Goal: Task Accomplishment & Management: Use online tool/utility

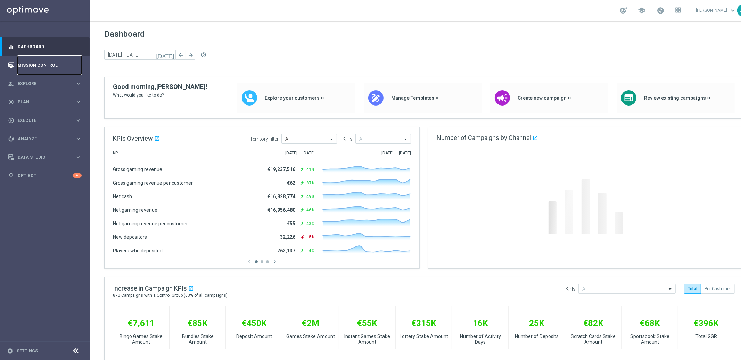
click at [42, 66] on link "Mission Control" at bounding box center [50, 65] width 64 height 18
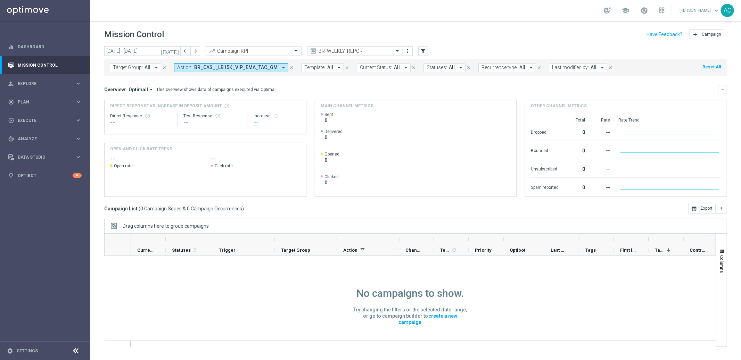
click at [280, 69] on icon "arrow_drop_down" at bounding box center [283, 68] width 6 height 6
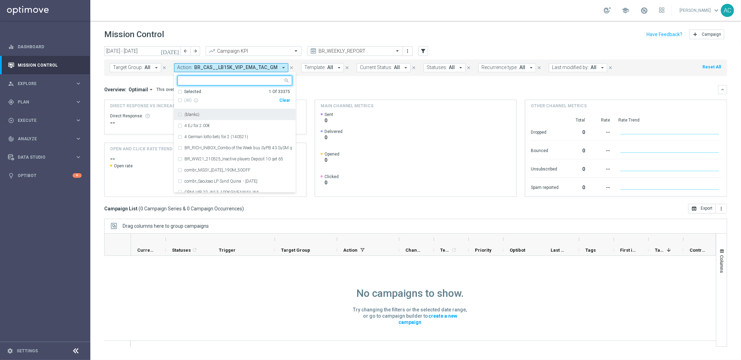
click at [0, 0] on div "Clear" at bounding box center [0, 0] width 0 height 0
click at [355, 90] on div "Overview: Optimail arrow_drop_down This overview shows data of campaigns execut…" at bounding box center [411, 90] width 614 height 6
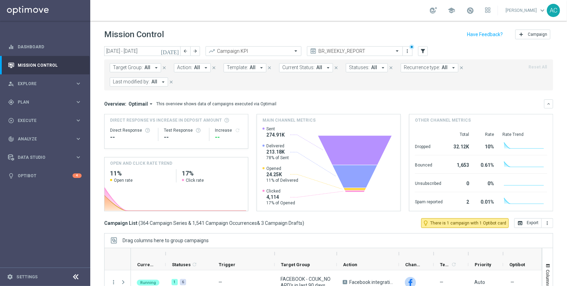
click at [147, 67] on span "All" at bounding box center [148, 68] width 6 height 6
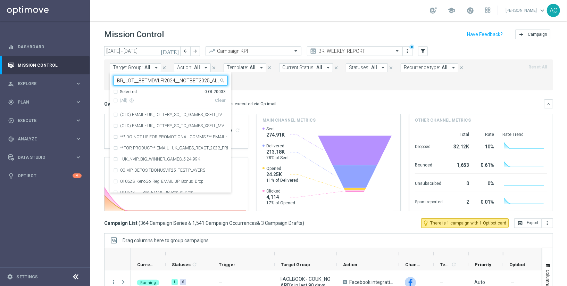
scroll to position [0, 37]
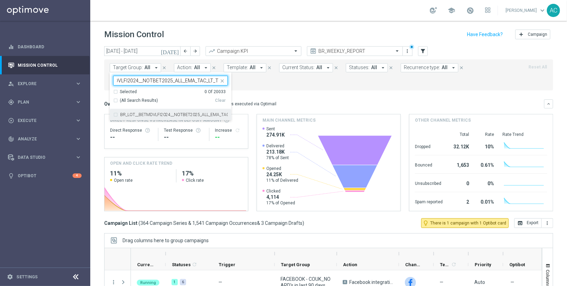
click at [113, 114] on div "BR_LOT__BETMDVLFI2024__NOTBET2025_ALL_EMA_TAC_LT_TG" at bounding box center [170, 114] width 115 height 11
type input "BR_LOT__BETMDVLFI2024__NOTBET2025_ALL_EMA_TAC_LT_TG"
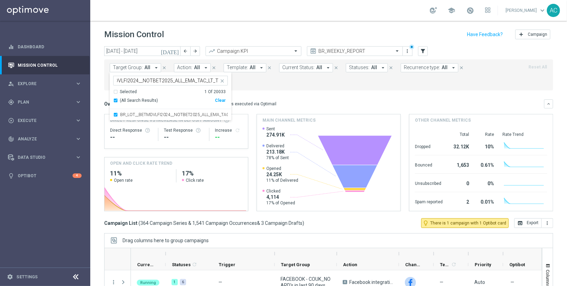
scroll to position [0, 0]
click at [293, 79] on form "Target Group: All arrow_drop_down BR_LOT__BETMDVLFI2024__NOTBET2025_ALL_EMA_TAC…" at bounding box center [313, 74] width 407 height 23
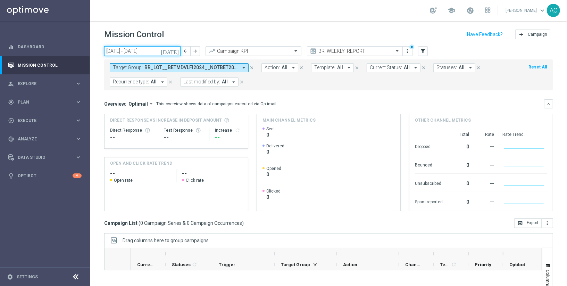
click at [149, 48] on input "[DATE] - [DATE]" at bounding box center [142, 51] width 76 height 10
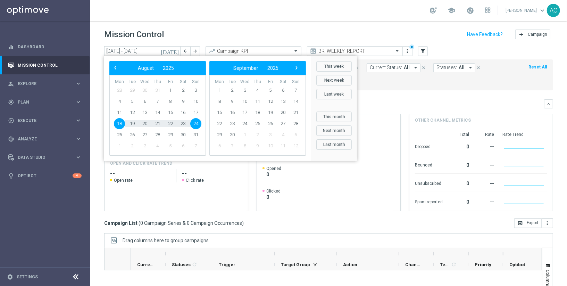
click at [281, 16] on div "school [PERSON_NAME] keyboard_arrow_down AC" at bounding box center [328, 10] width 477 height 21
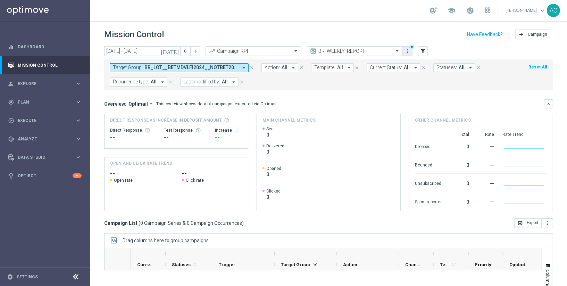
click at [408, 50] on icon "more_vert" at bounding box center [408, 51] width 6 height 6
click at [383, 33] on div "Mission Control add Campaign" at bounding box center [328, 35] width 449 height 14
click at [412, 47] on div at bounding box center [412, 46] width 5 height 5
click at [168, 81] on icon "close" at bounding box center [170, 82] width 5 height 5
click at [166, 81] on button "Last modified by: All arrow_drop_down" at bounding box center [139, 81] width 58 height 9
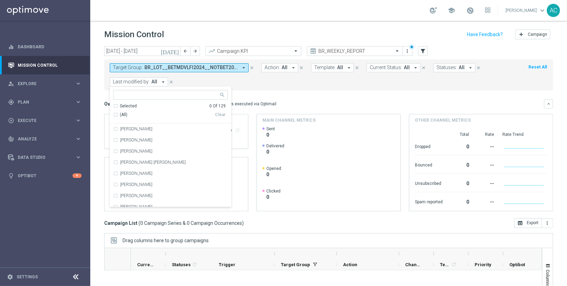
click at [180, 66] on span "BR_LOT__BETMDVLFI2024__NOTBET2025_ALL_EMA_TAC_LT_TG" at bounding box center [191, 68] width 93 height 6
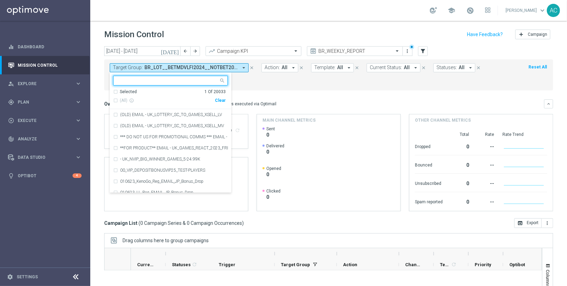
click at [161, 65] on span "BR_LOT__BETMDVLFI2024__NOTBET2025_ALL_EMA_TAC_LT_TG" at bounding box center [191, 68] width 93 height 6
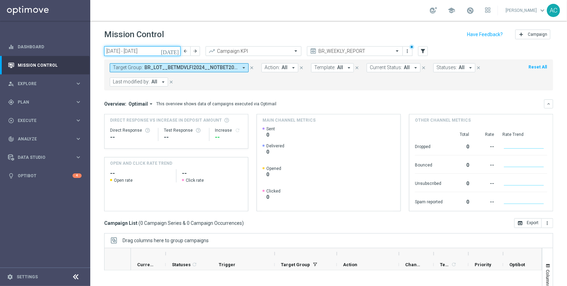
click at [149, 50] on input "[DATE] - [DATE]" at bounding box center [142, 51] width 76 height 10
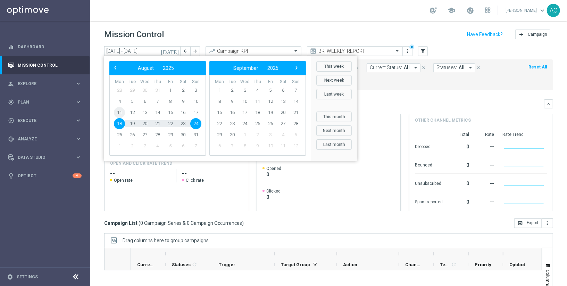
click at [117, 111] on span "11" at bounding box center [119, 112] width 11 height 11
click at [197, 110] on span "17" at bounding box center [195, 112] width 11 height 11
type input "[DATE] - [DATE]"
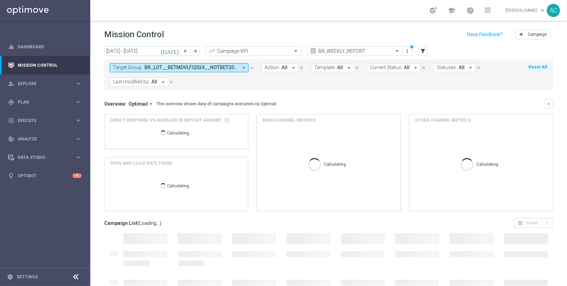
click at [199, 69] on span "BR_LOT__BETMDVLFI2024__NOTBET2025_ALL_EMA_TAC_LT_TG" at bounding box center [191, 68] width 93 height 6
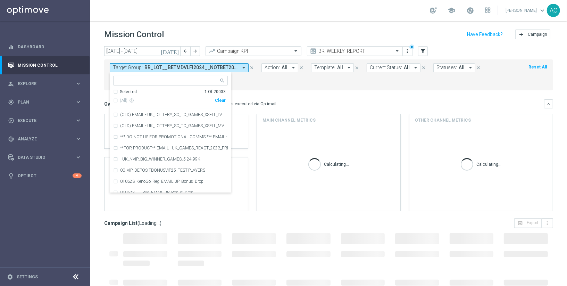
click at [268, 89] on div "Target Group: BR_LOT__BETMDVLFI2024__NOTBET2025_ALL_EMA_TAC_LT_TG arrow_drop_do…" at bounding box center [328, 74] width 449 height 31
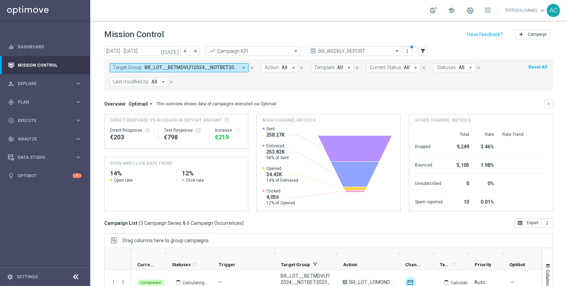
click at [155, 70] on span "BR_LOT__BETMDVLFI2024__NOTBET2025_ALL_EMA_TAC_LT_TG" at bounding box center [191, 68] width 93 height 6
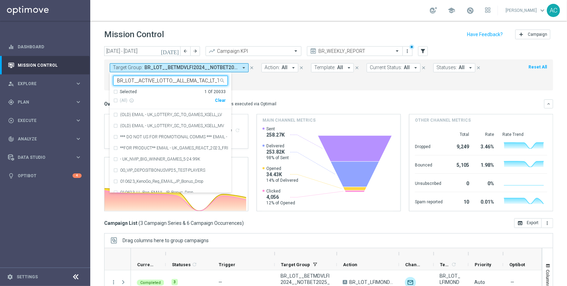
scroll to position [0, 2]
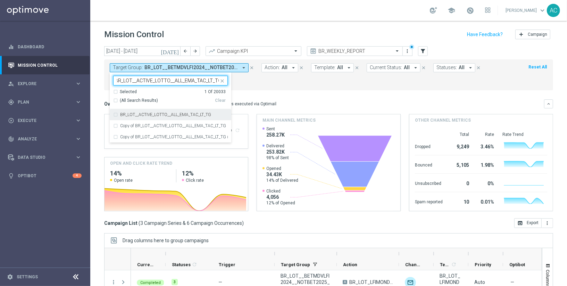
click at [114, 99] on div "(All Search Results)" at bounding box center [164, 101] width 102 height 6
type input "BR_LOT__ACTIVE_LOTTO__ALL_EMA_TAC_LT_TG"
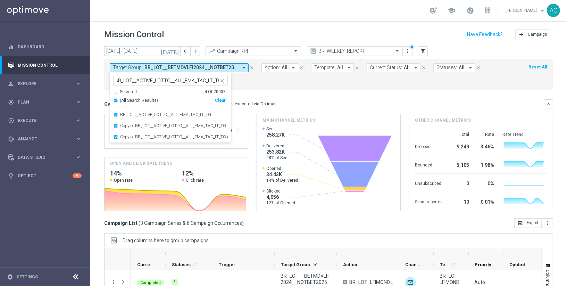
scroll to position [0, 0]
click at [267, 86] on div "Target Group: BR_LOT__BETMDVLFI2024__NOTBET2025_ALL_EMA_TAC_LT_TG arrow_drop_do…" at bounding box center [328, 74] width 449 height 31
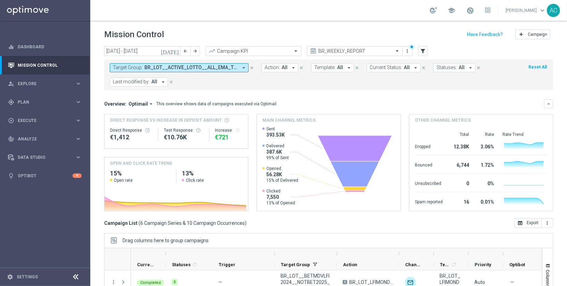
click at [199, 68] on span "BR_LOT__ACTIVE_LOTTO__ALL_EMA_TAC_LT_TG, BR_LOT__BETMDVLFI2024__NOTBET2025_ALL_…" at bounding box center [191, 68] width 93 height 6
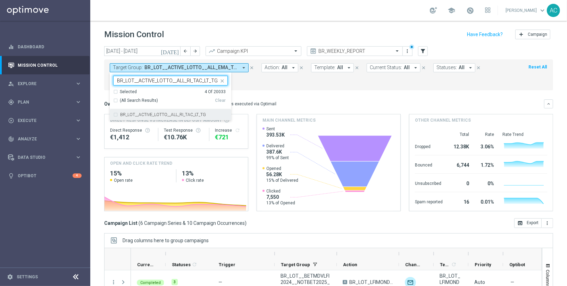
click at [115, 115] on div "BR_LOT__ACTIVE_LOTTO__ALL_RI_TAC_LT_TG" at bounding box center [170, 114] width 115 height 11
type input "BR_LOT__ACTIVE_LOTTO__ALL_RI_TAC_LT_TG"
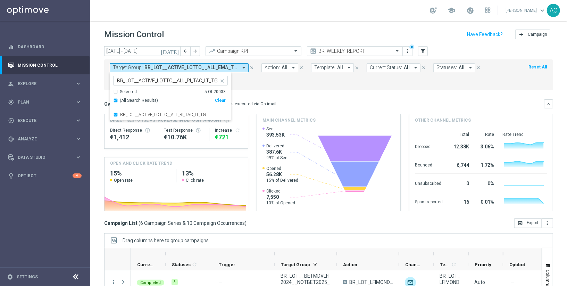
click at [262, 86] on div "Target Group: BR_LOT__ACTIVE_LOTTO__ALL_EMA_TAC_LT_TG, BR_LOT__BETMDVLFI2024__N…" at bounding box center [328, 74] width 449 height 31
click at [184, 71] on button "Target Group: BR_LOT__ACTIVE_LOTTO__ALL_EMA_TAC_LT_TG, BR_LOT__ACTIVE_LOTTO__AL…" at bounding box center [179, 67] width 139 height 9
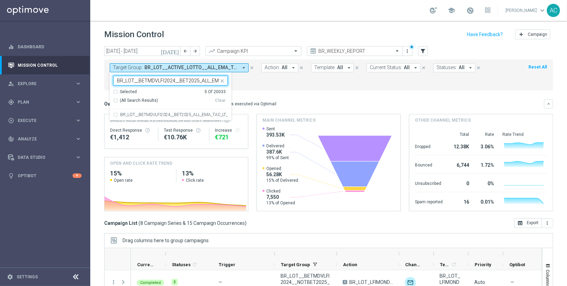
scroll to position [0, 27]
click at [115, 117] on div "BR_LOT__BETMDVLFI2024__BET2025_ALL_EMA_TAC_LT_TG" at bounding box center [170, 114] width 115 height 11
type input "BR_LOT__BETMDVLFI2024__BET2025_ALL_EMA_TAC_LT_TG"
click at [263, 86] on div "Target Group: BR_LOT__ACTIVE_LOTTO__ALL_EMA_TAC_LT_TG, BR_LOT__ACTIVE_LOTTO__AL…" at bounding box center [328, 74] width 449 height 31
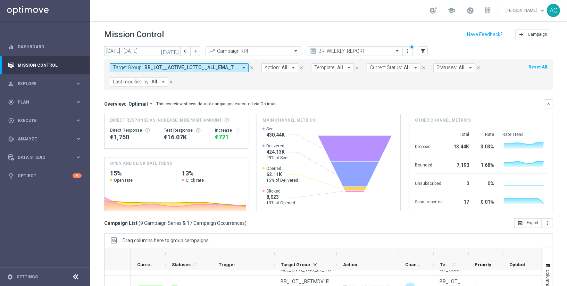
click at [170, 65] on span "BR_LOT__ACTIVE_LOTTO__ALL_EMA_TAC_LT_TG, BR_LOT__ACTIVE_LOTTO__ALL_RI_TAC_LT_TG…" at bounding box center [191, 68] width 93 height 6
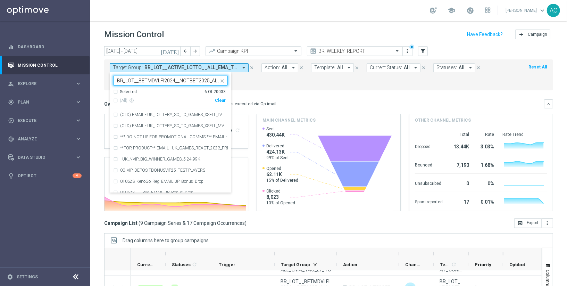
scroll to position [0, 37]
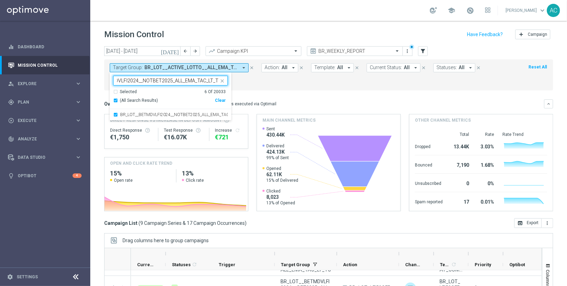
type input "BR_LOT__BETMDVLFI2024__NOTBET2025_ALL_EMA_TAC_LT_TG"
click at [274, 86] on div "Target Group: BR_LOT__ACTIVE_LOTTO__ALL_EMA_TAC_LT_TG, BR_LOT__ACTIVE_LOTTO__AL…" at bounding box center [328, 74] width 449 height 31
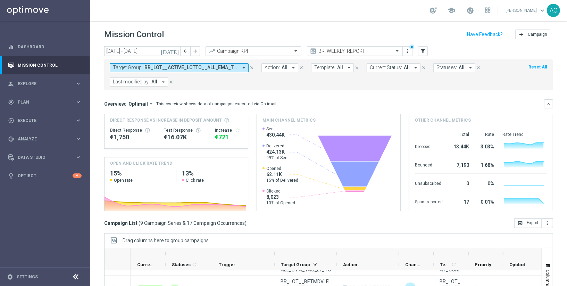
click at [157, 63] on button "Target Group: BR_LOT__ACTIVE_LOTTO__ALL_EMA_TAC_LT_TG, BR_LOT__ACTIVE_LOTTO__AL…" at bounding box center [179, 67] width 139 height 9
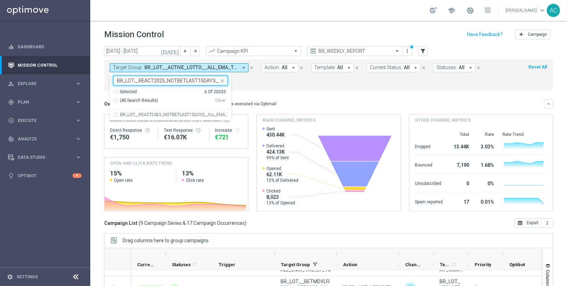
scroll to position [0, 44]
click at [113, 113] on div "BR_LOT__REACT2025_NOTBETLAST15DAYS__ALL_EMA_TAC_LT_TG" at bounding box center [170, 114] width 115 height 11
type input "BR_LOT__REACT2025_NOTBETLAST15DAYS__ALL_EMA_TAC_LT_TG"
click at [283, 86] on div "Target Group: BR_LOT__ACTIVE_LOTTO__ALL_EMA_TAC_LT_TG, BR_LOT__ACTIVE_LOTTO__AL…" at bounding box center [328, 74] width 449 height 31
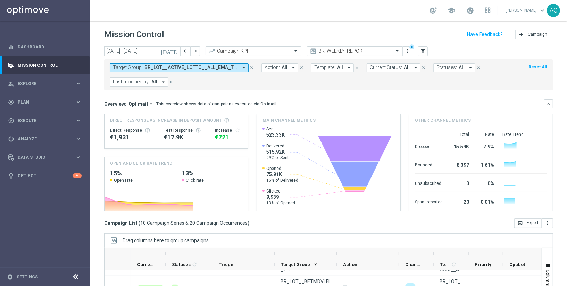
click at [165, 68] on span "BR_LOT__ACTIVE_LOTTO__ALL_EMA_TAC_LT_TG, BR_LOT__ACTIVE_LOTTO__ALL_RI_TAC_LT_TG…" at bounding box center [191, 68] width 93 height 6
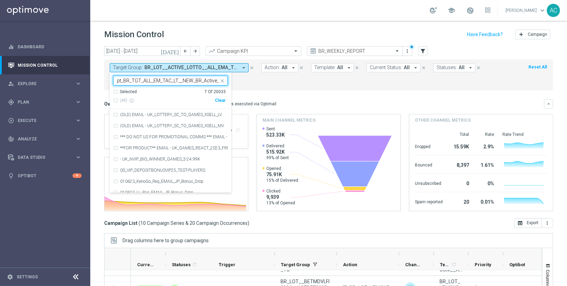
scroll to position [0, 10]
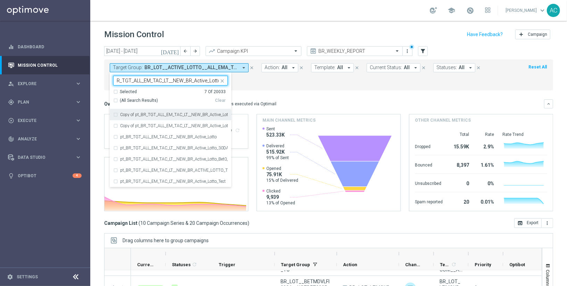
click at [114, 100] on div "(All Search Results)" at bounding box center [164, 101] width 102 height 6
type input "pt_BR_TGT_ALL_EM_TAC_LT__NEW_BR_Active_Lotto"
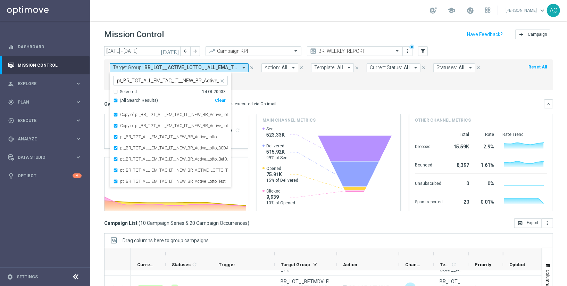
click at [282, 82] on form "Target Group: BR_LOT__ACTIVE_LOTTO__ALL_EMA_TAC_LT_TG, BR_LOT__ACTIVE_LOTTO__AL…" at bounding box center [313, 74] width 407 height 23
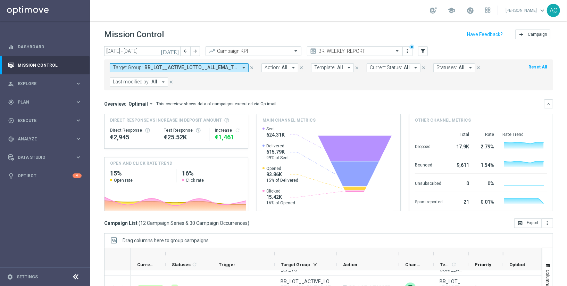
click at [196, 66] on span "BR_LOT__ACTIVE_LOTTO__ALL_EMA_TAC_LT_TG, BR_LOT__ACTIVE_LOTTO__ALL_RI_TAC_LT_TG…" at bounding box center [191, 68] width 93 height 6
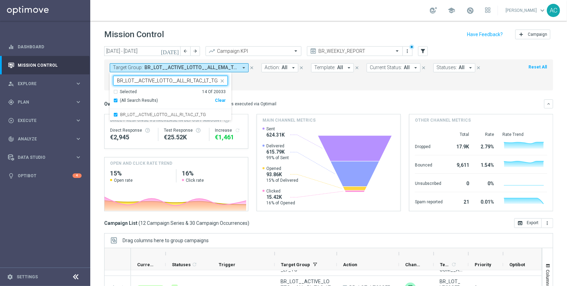
type input "BR_LOT__ACTIVE_LOTTO__ALL_RI_TAC_LT_TG"
drag, startPoint x: 308, startPoint y: 99, endPoint x: 315, endPoint y: 88, distance: 13.9
click at [308, 99] on div "Overview: Optimail arrow_drop_down This overview shows data of campaigns execut…" at bounding box center [328, 103] width 449 height 9
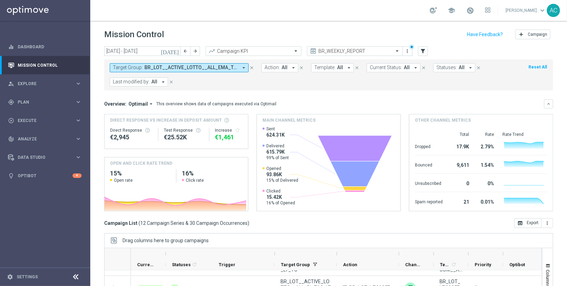
click at [182, 72] on form "Target Group: BR_LOT__ACTIVE_LOTTO__ALL_EMA_TAC_LT_TG, BR_LOT__ACTIVE_LOTTO__AL…" at bounding box center [313, 74] width 407 height 23
click at [183, 68] on span "BR_LOT__ACTIVE_LOTTO__ALL_EMA_TAC_LT_TG, BR_LOT__ACTIVE_LOTTO__ALL_RI_TAC_LT_TG…" at bounding box center [191, 68] width 93 height 6
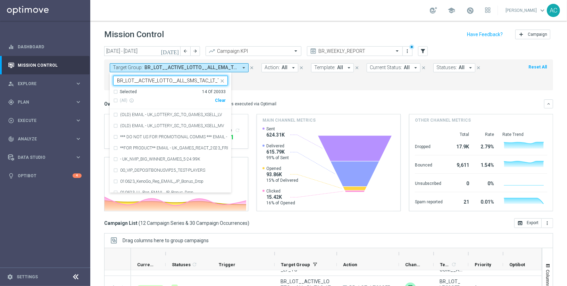
scroll to position [0, 2]
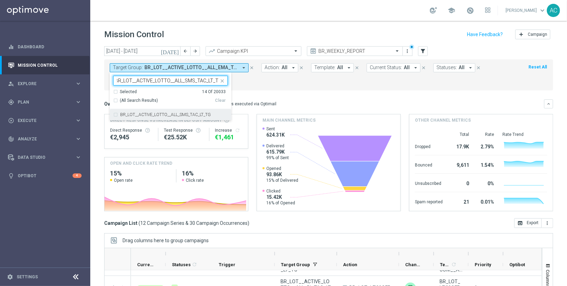
click at [114, 115] on div "BR_LOT__ACTIVE_LOTTO__ALL_SMS_TAC_LT_TG" at bounding box center [170, 114] width 115 height 11
type input "BR_LOT__ACTIVE_LOTTO__ALL_SMS_TAC_LT_TG"
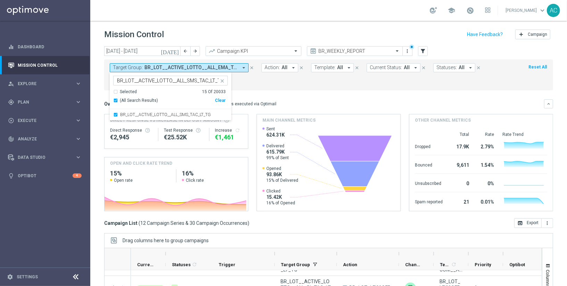
click at [256, 92] on mini-dashboard "Overview: Optimail arrow_drop_down This overview shows data of campaigns execut…" at bounding box center [328, 154] width 449 height 128
click at [164, 70] on button "Target Group: BR_LOT__ACTIVE_LOTTO__ALL_EMA_TAC_LT_TG, BR_LOT__ACTIVE_LOTTO__AL…" at bounding box center [179, 67] width 139 height 9
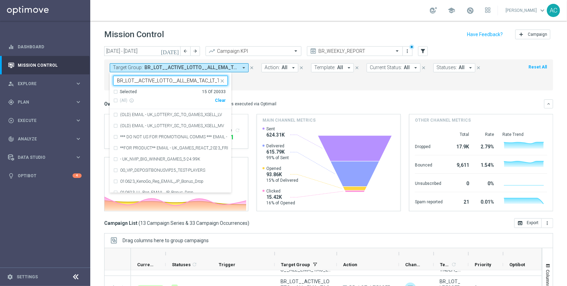
scroll to position [0, 2]
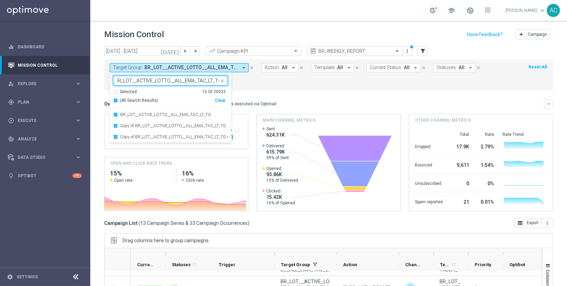
type input "BR_LOT__ACTIVE_LOTTO__ALL_EMA_TAC_LT_TG"
click at [273, 91] on mini-dashboard "Overview: Optimail arrow_drop_down This overview shows data of campaigns execut…" at bounding box center [328, 154] width 449 height 128
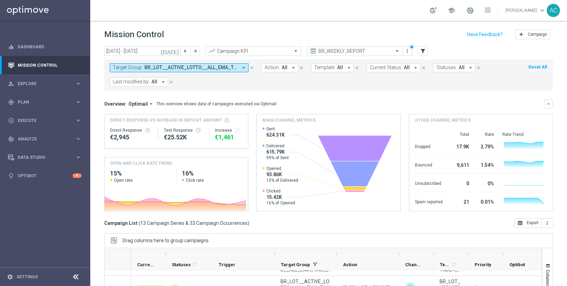
click at [173, 70] on span "BR_LOT__ACTIVE_LOTTO__ALL_EMA_TAC_LT_TG, BR_LOT__ACTIVE_LOTTO__ALL_RI_TAC_LT_TG…" at bounding box center [191, 68] width 93 height 6
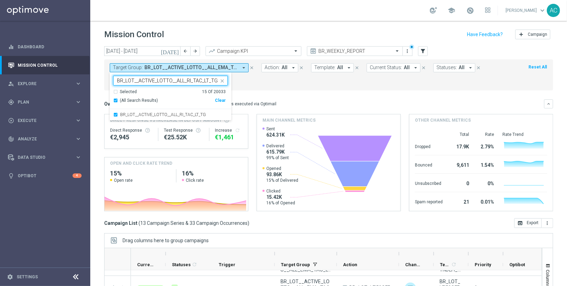
type input "BR_LOT__ACTIVE_LOTTO__ALL_RI_TAC_LT_TG"
click at [277, 91] on mini-dashboard "Overview: Optimail arrow_drop_down This overview shows data of campaigns execut…" at bounding box center [328, 154] width 449 height 128
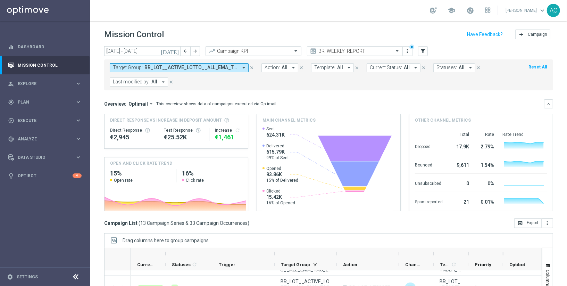
click at [156, 68] on span "BR_LOT__ACTIVE_LOTTO__ALL_EMA_TAC_LT_TG, BR_LOT__ACTIVE_LOTTO__ALL_RI_TAC_LT_TG…" at bounding box center [191, 68] width 93 height 6
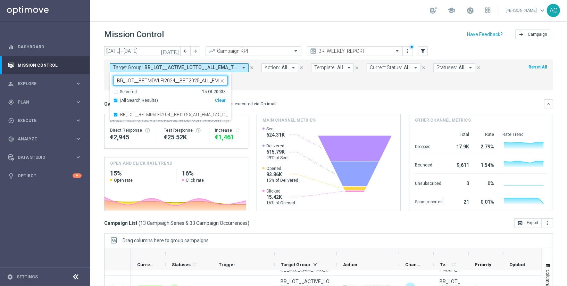
scroll to position [0, 27]
type input "BR_LOT__BETMDVLFI2024__BET2025_ALL_EMA_TAC_LT_TG"
click at [287, 88] on div "Target Group: BR_LOT__ACTIVE_LOTTO__ALL_EMA_TAC_LT_TG, BR_LOT__ACTIVE_LOTTO__AL…" at bounding box center [328, 74] width 449 height 31
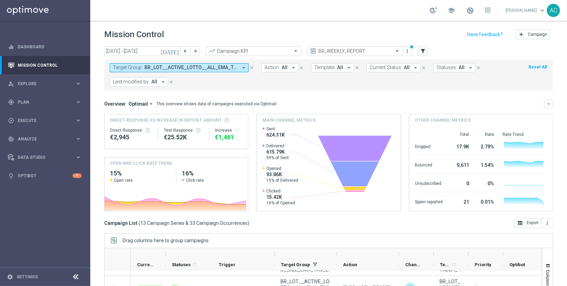
click at [158, 67] on span "BR_LOT__ACTIVE_LOTTO__ALL_EMA_TAC_LT_TG, BR_LOT__ACTIVE_LOTTO__ALL_RI_TAC_LT_TG…" at bounding box center [191, 68] width 93 height 6
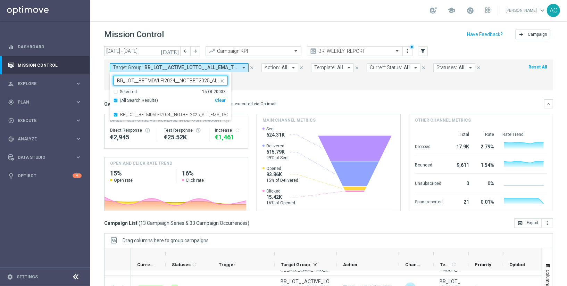
scroll to position [0, 37]
type input "BR_LOT__BETMDVLFI2024__NOTBET2025_ALL_EMA_TAC_LT_TG"
click at [269, 93] on mini-dashboard "Overview: Optimail arrow_drop_down This overview shows data of campaigns execut…" at bounding box center [328, 154] width 449 height 128
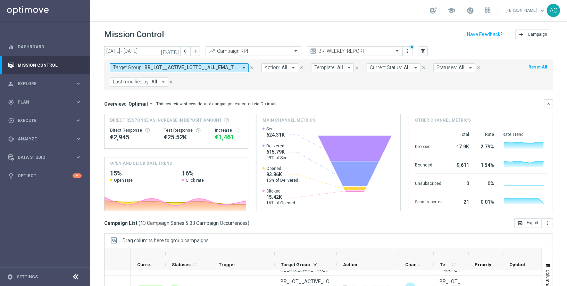
click at [169, 66] on span "BR_LOT__ACTIVE_LOTTO__ALL_EMA_TAC_LT_TG, BR_LOT__ACTIVE_LOTTO__ALL_RI_TAC_LT_TG…" at bounding box center [191, 68] width 93 height 6
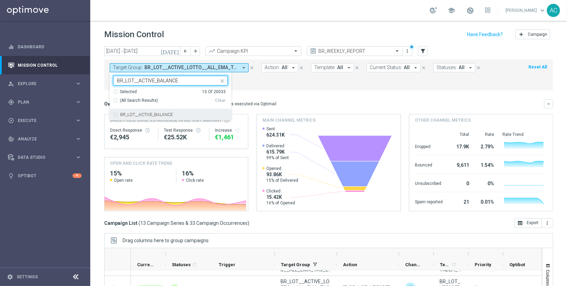
click at [113, 115] on div "BR_LOT__ACTIVE_BALANCE" at bounding box center [170, 114] width 115 height 11
type input "BR_LOT__ACTIVE_BALANCE"
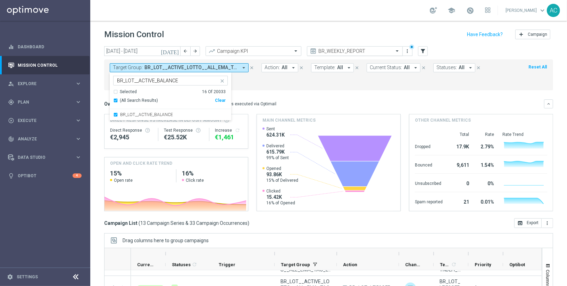
drag, startPoint x: 288, startPoint y: 90, endPoint x: 309, endPoint y: 48, distance: 46.9
click at [288, 90] on mini-dashboard "Overview: Optimail arrow_drop_down This overview shows data of campaigns execut…" at bounding box center [328, 154] width 449 height 128
click at [176, 67] on span "BR_LOT__ACTIVE_BALANCE, BR_LOT__ACTIVE_LOTTO__ALL_EMA_TAC_LT_TG, BR_LOT__ACTIVE…" at bounding box center [191, 68] width 93 height 6
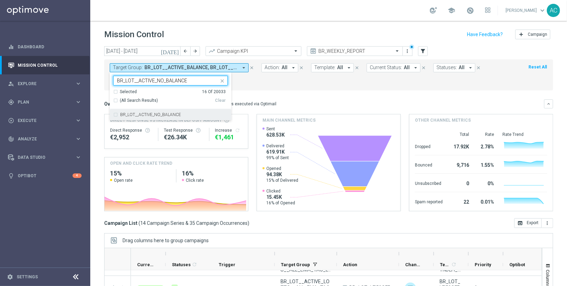
click at [115, 115] on div "BR_LOT__ACTIVE_NO_BALANCE" at bounding box center [170, 114] width 115 height 11
type input "BR_LOT__ACTIVE_NO_BALANCE"
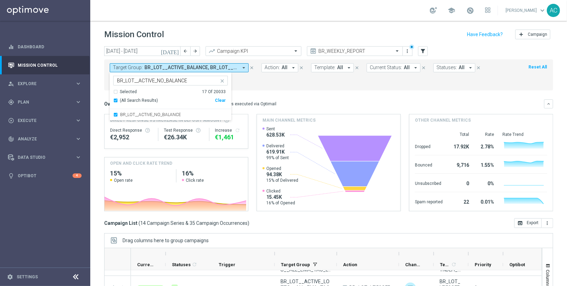
click at [307, 104] on div "Overview: Optimail arrow_drop_down This overview shows data of campaigns execut…" at bounding box center [324, 104] width 440 height 6
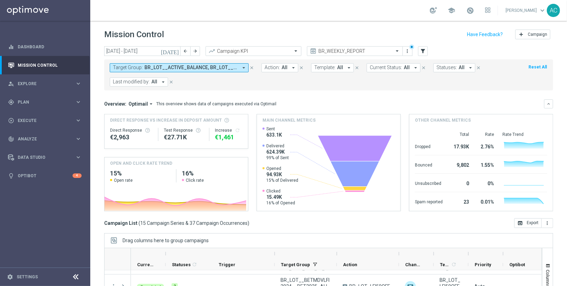
click at [175, 68] on span "BR_LOT__ACTIVE_BALANCE, BR_LOT__ACTIVE_LOTTO__ALL_EMA_TAC_LT_TG, BR_LOT__ACTIVE…" at bounding box center [191, 68] width 93 height 6
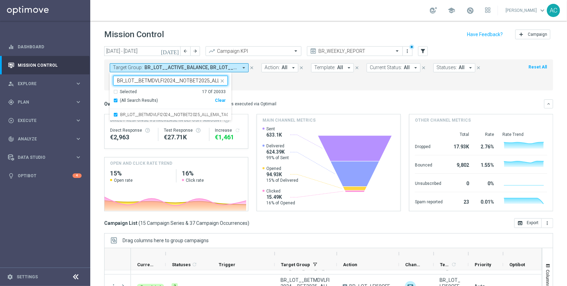
scroll to position [0, 37]
type input "BR_LOT__BETMDVLFI2024__NOTBET2025_ALL_EMA_TAC_LT_TG"
click at [260, 43] on header "Mission Control add Campaign" at bounding box center [328, 33] width 477 height 25
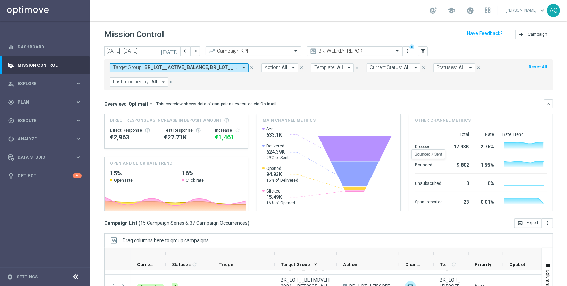
scroll to position [75, 0]
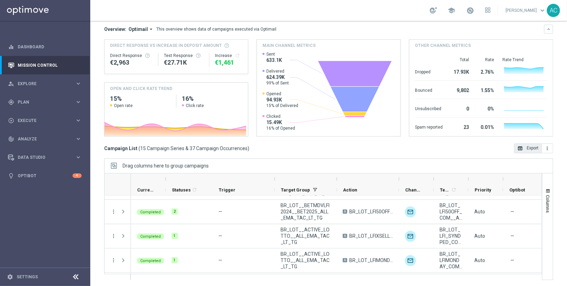
click at [529, 147] on button "open_in_browser Export" at bounding box center [528, 148] width 27 height 10
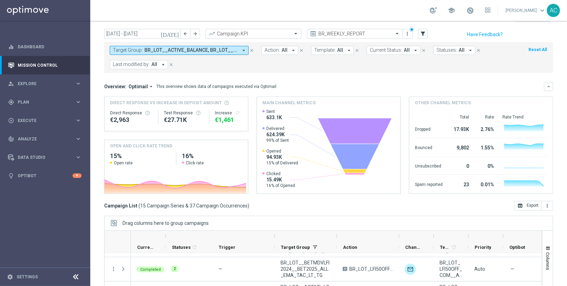
scroll to position [0, 0]
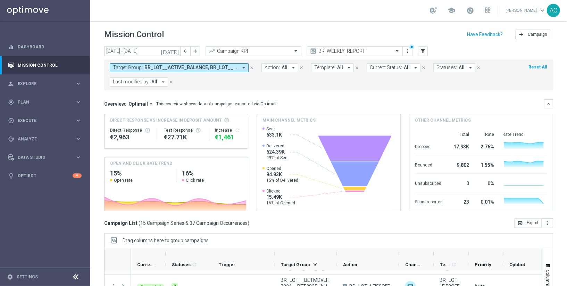
click at [244, 68] on icon "arrow_drop_down" at bounding box center [244, 68] width 6 height 6
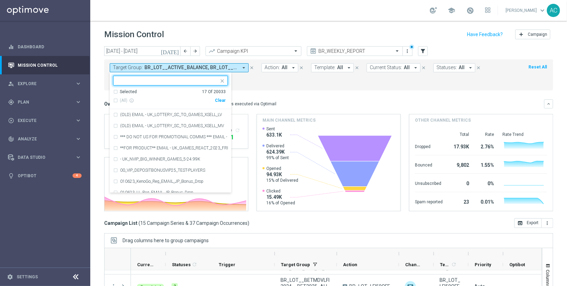
click at [0, 0] on div "Clear" at bounding box center [0, 0] width 0 height 0
click at [285, 84] on form "Target Group: BR_LOT__ACTIVE_BALANCE, BR_LOT__ACTIVE_LOTTO__ALL_EMA_TAC_LT_TG, …" at bounding box center [313, 74] width 407 height 23
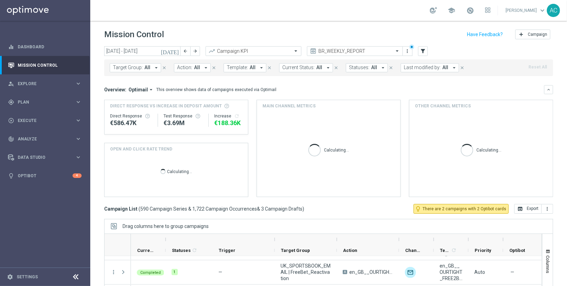
click at [125, 66] on span "Target Group:" at bounding box center [128, 68] width 30 height 6
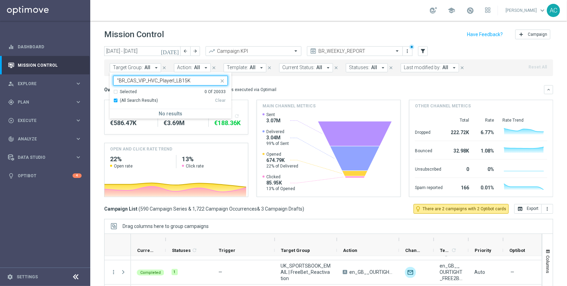
click at [117, 79] on input ""BR_CAS_VIP_HVC_PlayerI_LB15K" at bounding box center [168, 81] width 102 height 6
click at [205, 82] on input "BR_CAS_VIP_HVC_PlayerI_LB15K" at bounding box center [168, 81] width 102 height 6
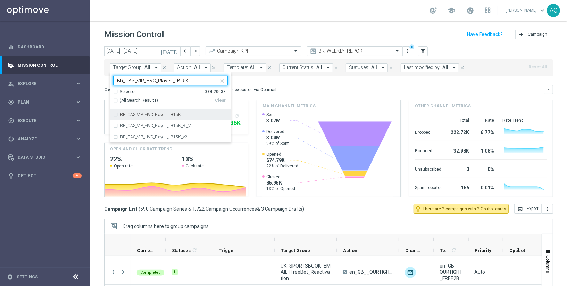
click at [115, 98] on div "(All Search Results)" at bounding box center [164, 101] width 102 height 6
type input "BR_CAS_VIP_HVC_PlayerI_LB15K"
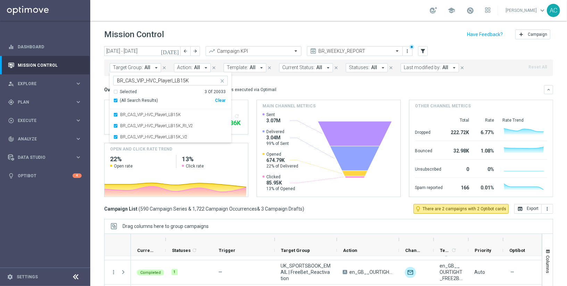
click at [295, 92] on div "Overview: Optimail arrow_drop_down This overview shows data of campaigns execut…" at bounding box center [328, 89] width 449 height 9
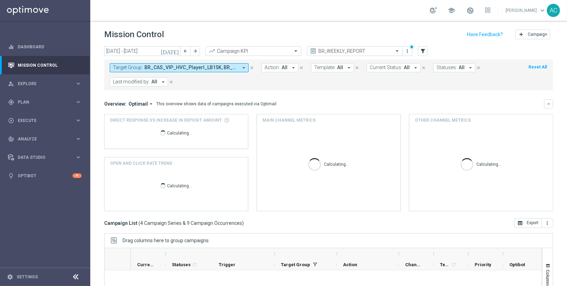
scroll to position [19, 0]
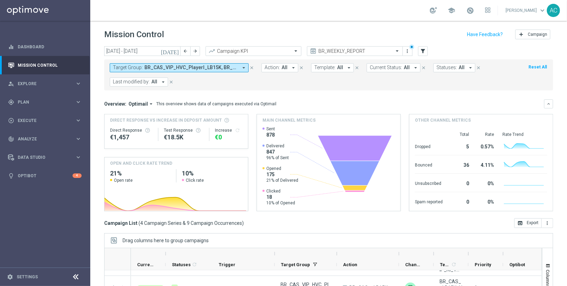
click at [147, 70] on span "BR_CAS_VIP_HVC_PlayerI_LB15K, BR_CAS_VIP_HVC_PlayerI_LB15K_RI_V2, BR_CAS_VIP_HV…" at bounding box center [191, 68] width 93 height 6
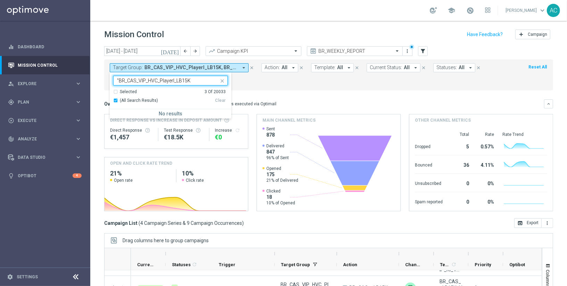
click at [115, 80] on div "Selected 3 of 20033 "BR_CAS_VIP_HVC_PlayerI_LB15K" at bounding box center [166, 80] width 105 height 9
type input "BR_CAS_VIP_HVC_PlayerI_LB15K"
click at [280, 95] on mini-dashboard "Overview: Optimail arrow_drop_down This overview shows data of campaigns execut…" at bounding box center [328, 154] width 449 height 128
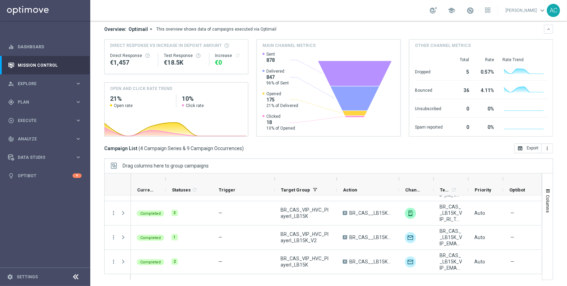
scroll to position [0, 0]
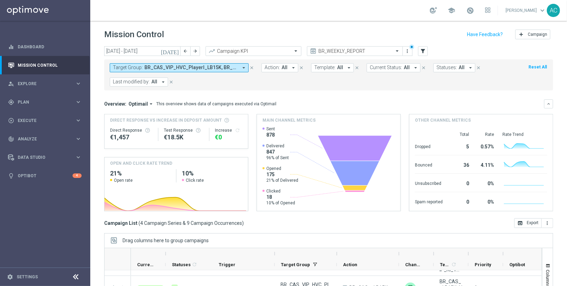
click at [167, 67] on span "BR_CAS_VIP_HVC_PlayerI_LB15K, BR_CAS_VIP_HVC_PlayerI_LB15K_RI_V2, BR_CAS_VIP_HV…" at bounding box center [191, 68] width 93 height 6
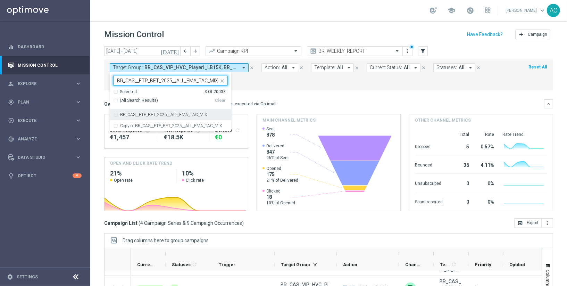
click at [115, 99] on div "(All Search Results)" at bounding box center [164, 101] width 102 height 6
type input "BR_CAS__FTP_BET_2025__ALL_EMA_TAC_MIX"
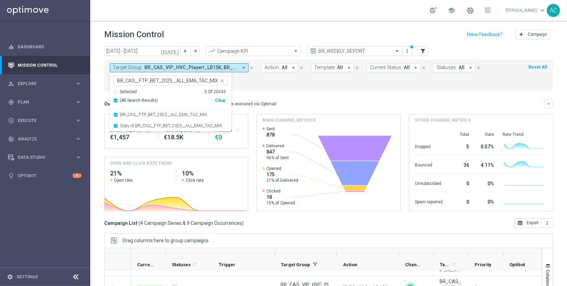
click at [342, 96] on mini-dashboard "Overview: Optimail arrow_drop_down This overview shows data of campaigns execut…" at bounding box center [328, 154] width 449 height 128
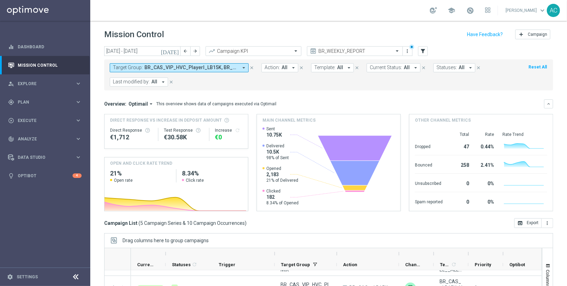
click at [188, 67] on span "BR_CAS_VIP_HVC_PlayerI_LB15K, BR_CAS_VIP_HVC_PlayerI_LB15K_RI_V2, BR_CAS_VIP_HV…" at bounding box center [191, 68] width 93 height 6
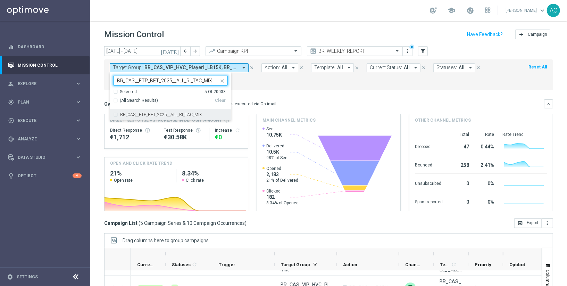
click at [114, 115] on div "BR_CAS__FTP_BET_2025__ALL_RI_TAC_MIX" at bounding box center [170, 114] width 115 height 11
type input "BR_CAS__FTP_BET_2025__ALL_RI_TAC_MIX"
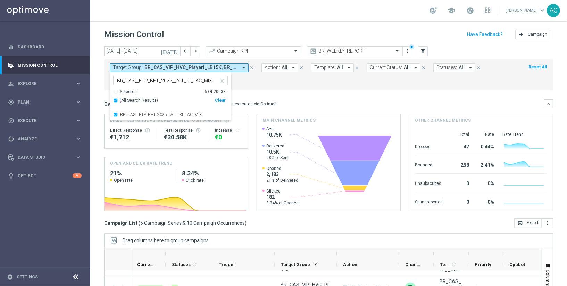
click at [330, 92] on mini-dashboard "Overview: Optimail arrow_drop_down This overview shows data of campaigns execut…" at bounding box center [328, 154] width 449 height 128
click at [180, 65] on span "BR_CAS_VIP_HVC_PlayerI_LB15K, BR_CAS_VIP_HVC_PlayerI_LB15K_RI_V2, BR_CAS_VIP_HV…" at bounding box center [191, 68] width 93 height 6
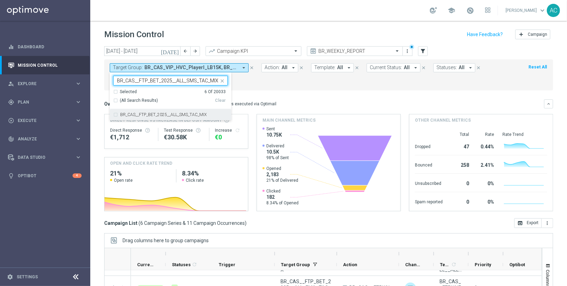
click at [116, 116] on div "BR_CAS__FTP_BET_2025__ALL_SMS_TAC_MIX" at bounding box center [170, 114] width 115 height 11
type input "BR_CAS__FTP_BET_2025__ALL_SMS_TAC_MIX"
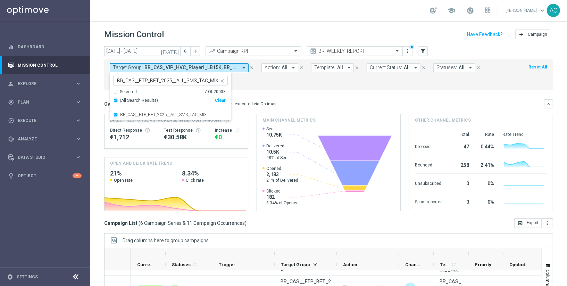
click at [280, 89] on div "Target Group: BR_CAS_VIP_HVC_PlayerI_LB15K, BR_CAS_VIP_HVC_PlayerI_LB15K_RI_V2,…" at bounding box center [328, 74] width 449 height 31
click at [151, 66] on span "BR_CAS_VIP_HVC_PlayerI_LB15K, BR_CAS_VIP_HVC_PlayerI_LB15K_RI_V2, BR_CAS_VIP_HV…" at bounding box center [191, 68] width 93 height 6
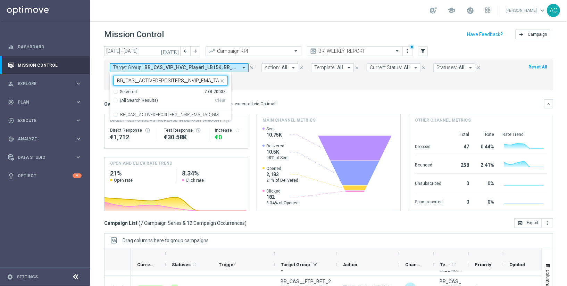
scroll to position [0, 11]
click at [137, 115] on label "BR_CAS__ACTIVEDEPOSITERS__NVIP_EMA_TAC_GM" at bounding box center [169, 115] width 99 height 4
type input "BR_CAS__ACTIVEDEPOSITERS__NVIP_EMA_TAC_GM"
click at [277, 89] on filters "Target Group: BR_CAS_VIP_HVC_PlayerI_LB15K, BR_CAS_VIP_HVC_PlayerI_LB15K_RI_V2,…" at bounding box center [328, 74] width 449 height 31
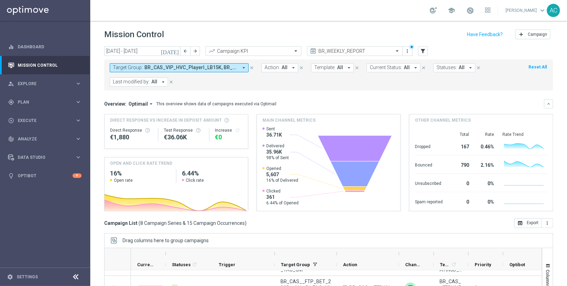
click at [188, 66] on span "BR_CAS_VIP_HVC_PlayerI_LB15K, BR_CAS_VIP_HVC_PlayerI_LB15K_RI_V2, BR_CAS_VIP_HV…" at bounding box center [191, 68] width 93 height 6
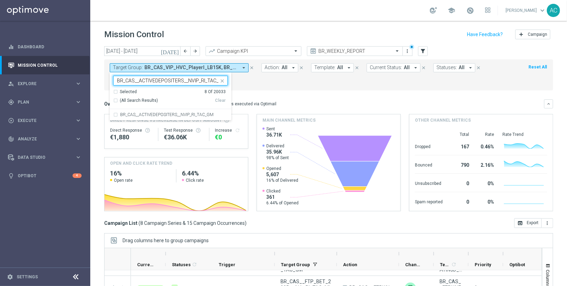
scroll to position [0, 5]
click at [115, 118] on div "BR_CAS__ACTIVEDEPOSITERS__NVIP_RI_TAC_GM" at bounding box center [170, 114] width 115 height 11
type input "BR_CAS__ACTIVEDEPOSITERS__NVIP_RI_TAC_GM"
click at [303, 96] on mini-dashboard "Overview: Optimail arrow_drop_down This overview shows data of campaigns execut…" at bounding box center [328, 154] width 449 height 128
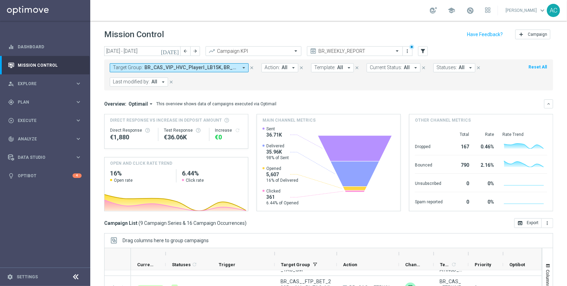
click at [157, 68] on span "BR_CAS_VIP_HVC_PlayerI_LB15K, BR_CAS_VIP_HVC_PlayerI_LB15K_RI_V2, BR_CAS_VIP_HV…" at bounding box center [191, 68] width 93 height 6
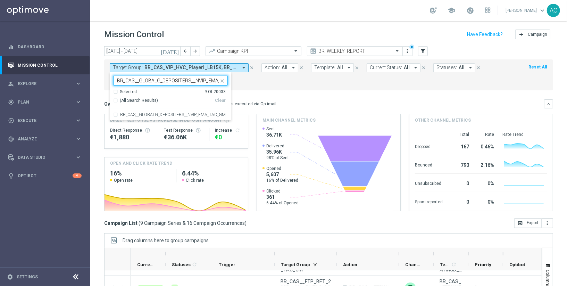
scroll to position [0, 18]
click at [115, 115] on div "BR_CAS__GLOBALG_DEPOSITERS__NVIP_EMA_TAC_GM" at bounding box center [170, 114] width 115 height 11
type input "BR_CAS__GLOBALG_DEPOSITERS__NVIP_EMA_TAC_GM"
click at [273, 87] on div "Target Group: BR_CAS_VIP_HVC_PlayerI_LB15K, BR_CAS_VIP_HVC_PlayerI_LB15K_RI_V2,…" at bounding box center [328, 74] width 449 height 31
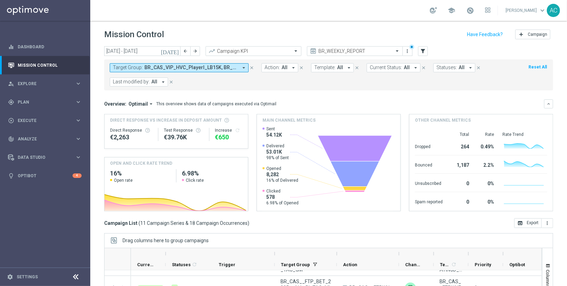
click at [147, 65] on span "BR_CAS_VIP_HVC_PlayerI_LB15K, BR_CAS_VIP_HVC_PlayerI_LB15K_RI_V2, BR_CAS_VIP_HV…" at bounding box center [191, 68] width 93 height 6
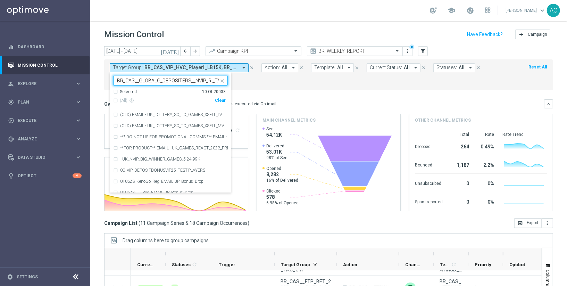
scroll to position [0, 12]
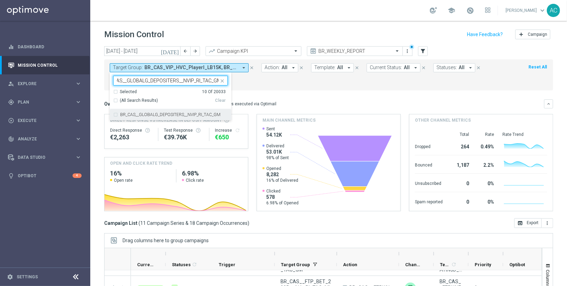
click at [116, 114] on div "BR_CAS__GLOBALG_DEPOSITERS__NVIP_RI_TAC_GM" at bounding box center [170, 114] width 115 height 11
type input "BR_CAS__GLOBALG_DEPOSITERS__NVIP_RI_TAC_GM"
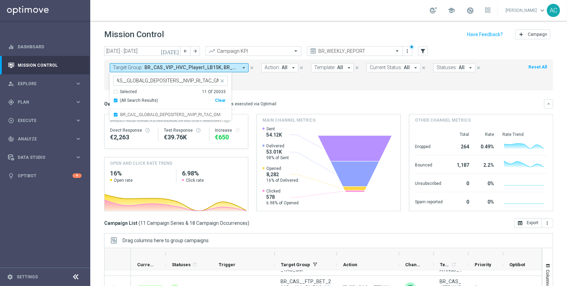
scroll to position [0, 0]
click at [282, 84] on form "Target Group: BR_CAS_VIP_HVC_PlayerI_LB15K, BR_CAS_VIP_HVC_PlayerI_LB15K_RI_V2,…" at bounding box center [313, 74] width 407 height 23
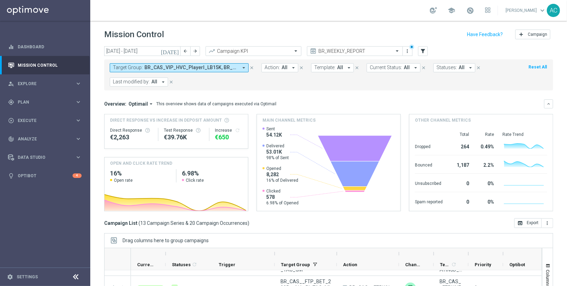
click at [159, 64] on button "Target Group: BR_CAS_VIP_HVC_PlayerI_LB15K, BR_CAS_VIP_HVC_PlayerI_LB15K_RI_V2,…" at bounding box center [179, 67] width 139 height 9
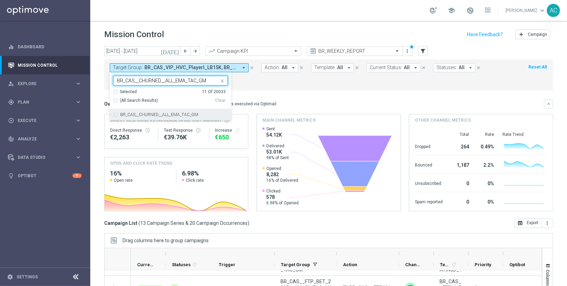
click at [116, 115] on div "BR_CAS__CHURNED__ALL_EMA_TAC_GM" at bounding box center [170, 114] width 115 height 11
type input "BR_CAS__CHURNED__ALL_EMA_TAC_GM"
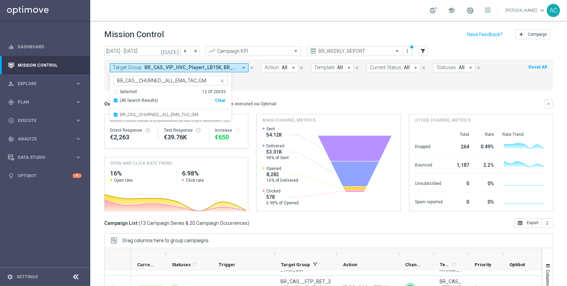
click at [293, 86] on div "Target Group: BR_CAS_VIP_HVC_PlayerI_LB15K, BR_CAS_VIP_HVC_PlayerI_LB15K_RI_V2,…" at bounding box center [328, 74] width 449 height 31
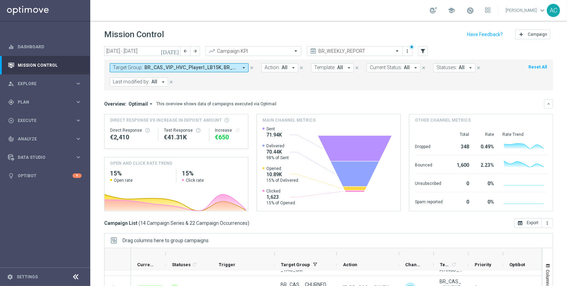
click at [221, 69] on span "BR_CAS_VIP_HVC_PlayerI_LB15K, BR_CAS_VIP_HVC_PlayerI_LB15K_RI_V2, BR_CAS_VIP_HV…" at bounding box center [191, 68] width 93 height 6
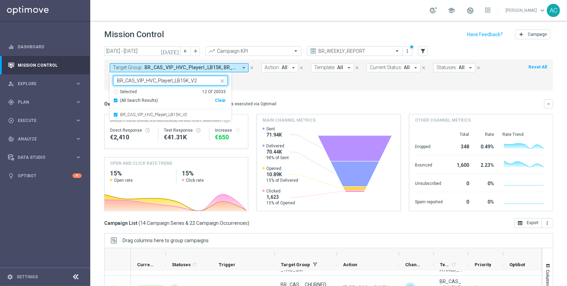
type input "BR_CAS_VIP_HVC_PlayerI_LB15K_V2"
click at [289, 90] on mini-dashboard "Overview: Optimail arrow_drop_down This overview shows data of campaigns execut…" at bounding box center [328, 154] width 449 height 128
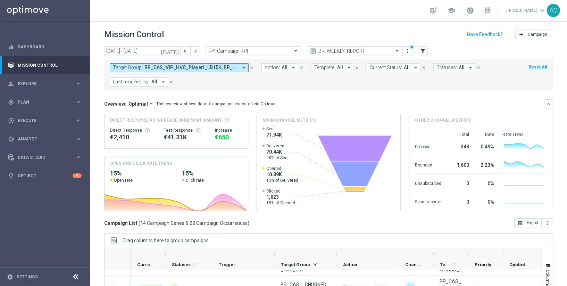
click at [157, 70] on span "BR_CAS_VIP_HVC_PlayerI_LB15K, BR_CAS_VIP_HVC_PlayerI_LB15K_RI_V2, BR_CAS_VIP_HV…" at bounding box center [191, 68] width 93 height 6
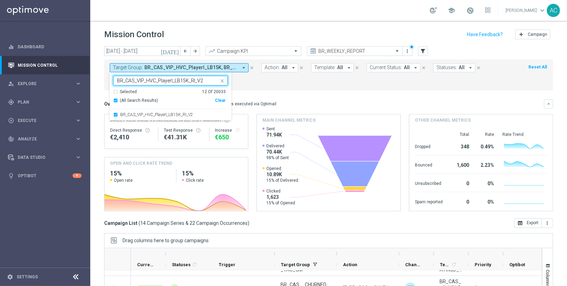
type input "BR_CAS_VIP_HVC_PlayerI_LB15K_RI_V2"
click at [308, 91] on mini-dashboard "Overview: Optimail arrow_drop_down This overview shows data of campaigns execut…" at bounding box center [328, 154] width 449 height 128
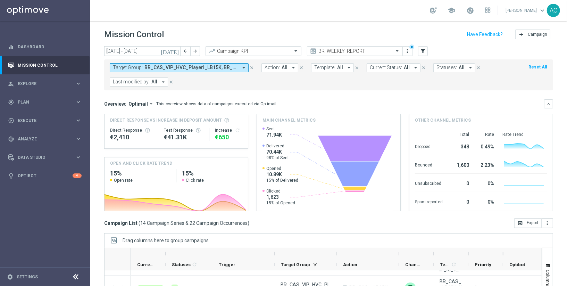
click at [195, 66] on span "BR_CAS_VIP_HVC_PlayerI_LB15K, BR_CAS_VIP_HVC_PlayerI_LB15K_RI_V2, BR_CAS_VIP_HV…" at bounding box center [191, 68] width 93 height 6
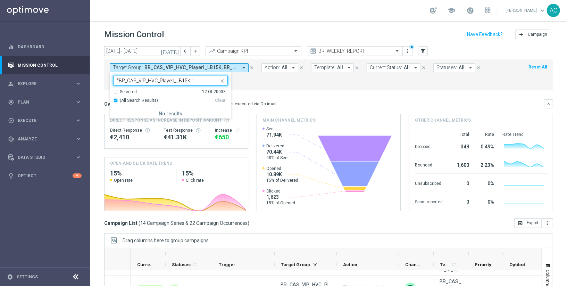
type input ""BR_CAS_VIP_HVC_PlayerI_LB15K ""
click at [138, 65] on span "Target Group:" at bounding box center [128, 68] width 30 height 6
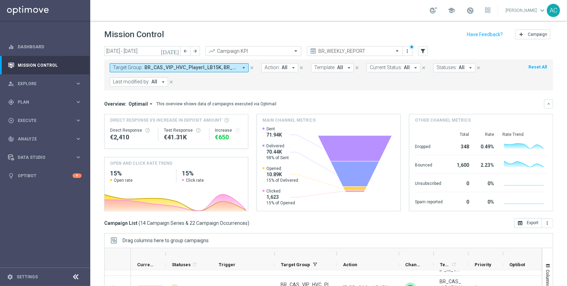
click at [139, 66] on span "Target Group:" at bounding box center [128, 68] width 30 height 6
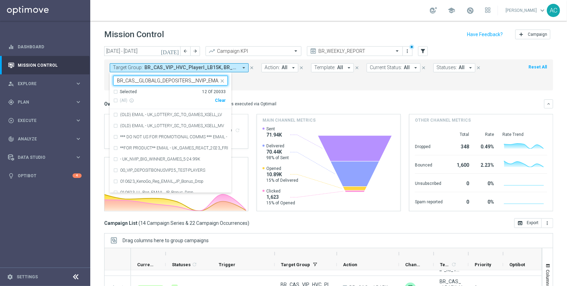
scroll to position [0, 18]
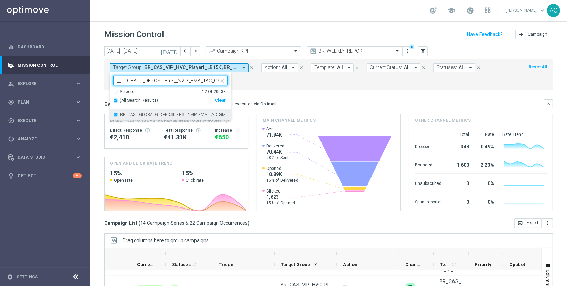
click at [156, 115] on label "BR_CAS__GLOBALG_DEPOSITERS__NVIP_EMA_TAC_GM" at bounding box center [173, 115] width 106 height 4
type input "BR_CAS__GLOBALG_DEPOSITERS__NVIP_EMA_TAC_GM"
click at [156, 115] on label "BR_CAS__GLOBALG_DEPOSITERS__NVIP_EMA_TAC_GM" at bounding box center [173, 115] width 106 height 4
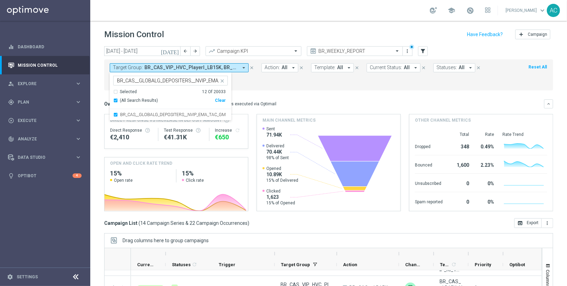
click at [333, 96] on mini-dashboard "Overview: Optimail arrow_drop_down This overview shows data of campaigns execut…" at bounding box center [328, 154] width 449 height 128
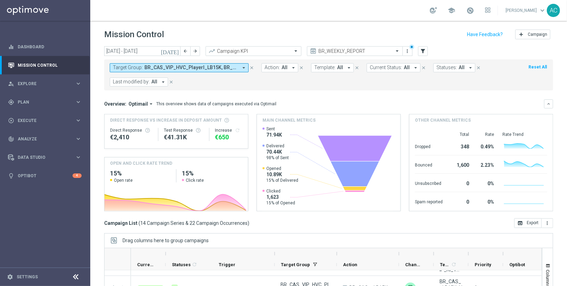
click at [161, 67] on span "BR_CAS_VIP_HVC_PlayerI_LB15K, BR_CAS_VIP_HVC_PlayerI_LB15K_RI_V2, BR_CAS_VIP_HV…" at bounding box center [191, 68] width 93 height 6
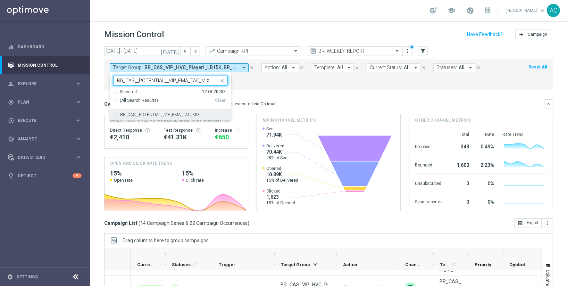
click at [114, 114] on div "BR_CAS__POTENTIAL__VIP_EMA_TAC_MIX" at bounding box center [170, 114] width 115 height 11
type input "BR_CAS__POTENTIAL__VIP_EMA_TAC_MIX"
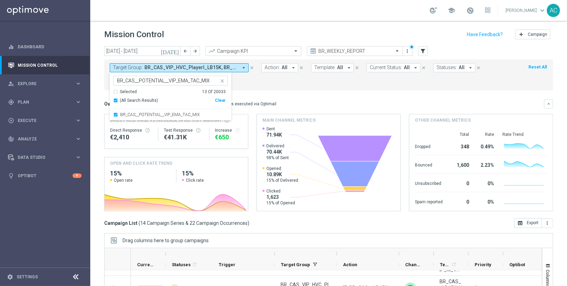
click at [315, 87] on div "Target Group: BR_CAS_VIP_HVC_PlayerI_LB15K, BR_CAS_VIP_HVC_PlayerI_LB15K_RI_V2,…" at bounding box center [328, 74] width 449 height 31
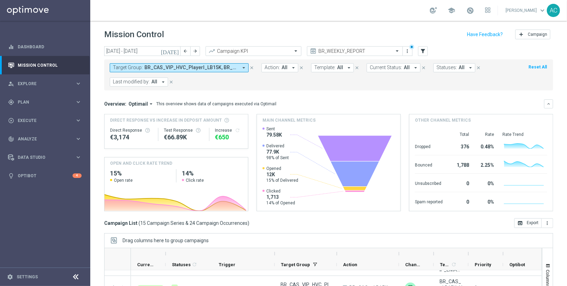
click at [180, 68] on span "BR_CAS_VIP_HVC_PlayerI_LB15K, BR_CAS_VIP_HVC_PlayerI_LB15K_RI_V2, BR_CAS_VIP_HV…" at bounding box center [191, 68] width 93 height 6
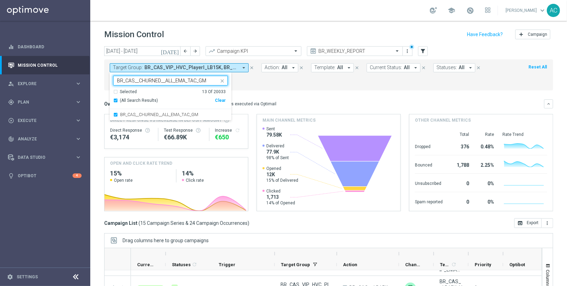
type input "BR_CAS__CHURNED__ALL_EMA_TAC_GM"
click at [288, 90] on mini-dashboard "Overview: Optimail arrow_drop_down This overview shows data of campaigns execut…" at bounding box center [328, 154] width 449 height 128
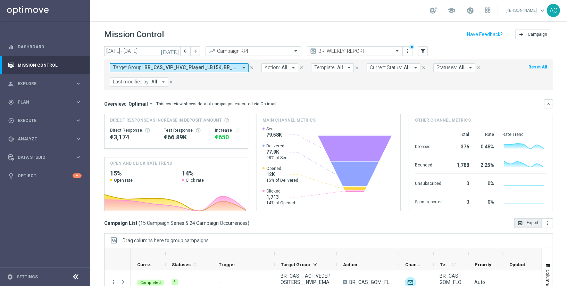
click at [525, 224] on button "open_in_browser Export" at bounding box center [528, 223] width 27 height 10
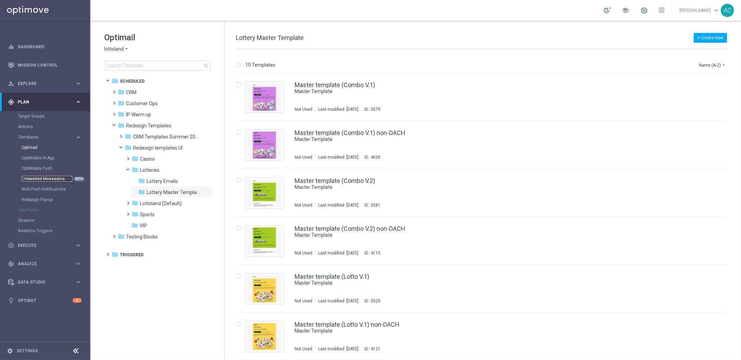
click at [53, 178] on link "Embedded Messaging" at bounding box center [47, 179] width 51 height 6
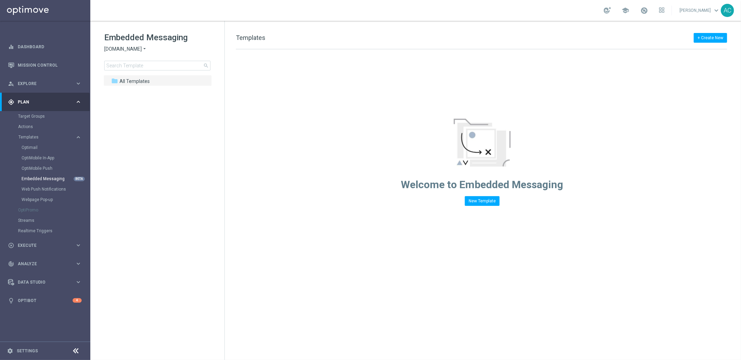
click at [138, 48] on span "Sorteonline.bet.br" at bounding box center [123, 49] width 38 height 7
click at [0, 0] on span "Lottoland.bet.br" at bounding box center [0, 0] width 0 height 0
click at [129, 81] on span "All Templates" at bounding box center [135, 81] width 30 height 6
click at [142, 49] on icon "arrow_drop_down" at bounding box center [145, 49] width 6 height 7
click at [140, 73] on div "Lottoland" at bounding box center [131, 73] width 52 height 8
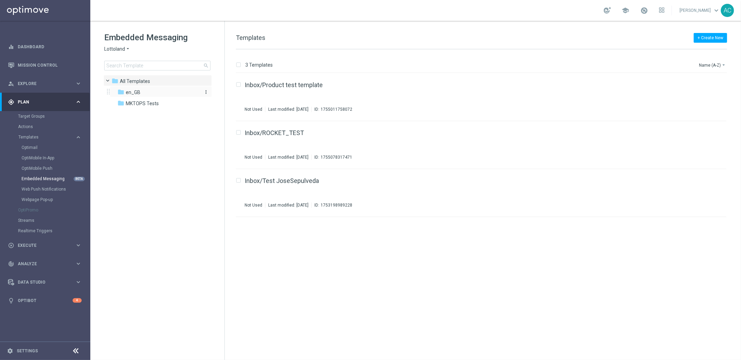
click at [142, 94] on div "folder en_GB" at bounding box center [157, 93] width 80 height 8
click at [388, 89] on div "Inbox/UK_ONB_Test Not Used Last modified: Monday, August 18, 2025 ID: 175550504…" at bounding box center [471, 97] width 453 height 30
